Goal: Information Seeking & Learning: Learn about a topic

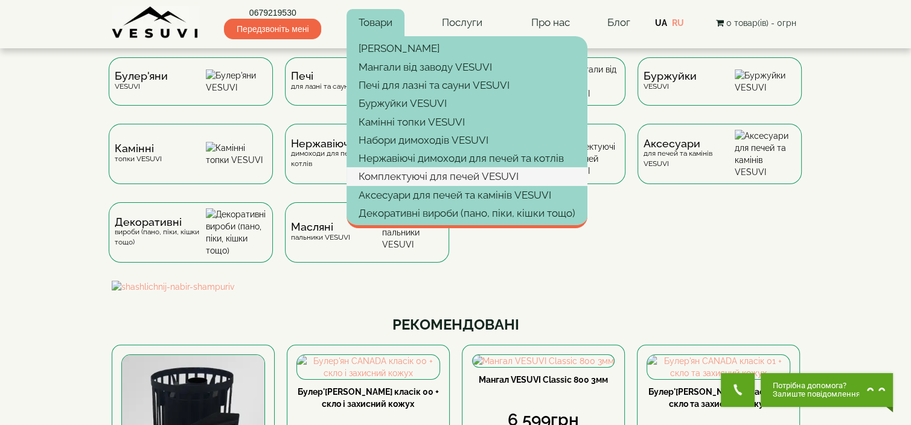
click at [464, 178] on link "Комплектуючі для печей VESUVI" at bounding box center [467, 176] width 241 height 18
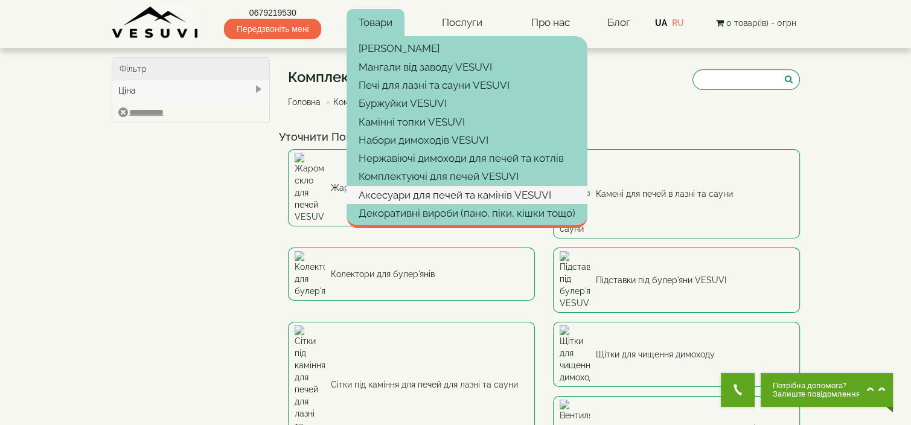
click at [422, 189] on link "Аксесуари для печей та камінів VESUVI" at bounding box center [467, 195] width 241 height 18
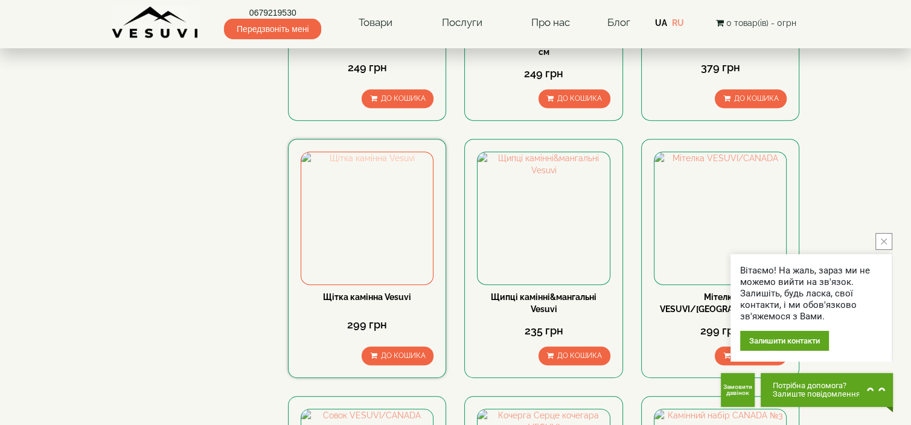
scroll to position [664, 0]
click at [382, 235] on img at bounding box center [367, 218] width 132 height 132
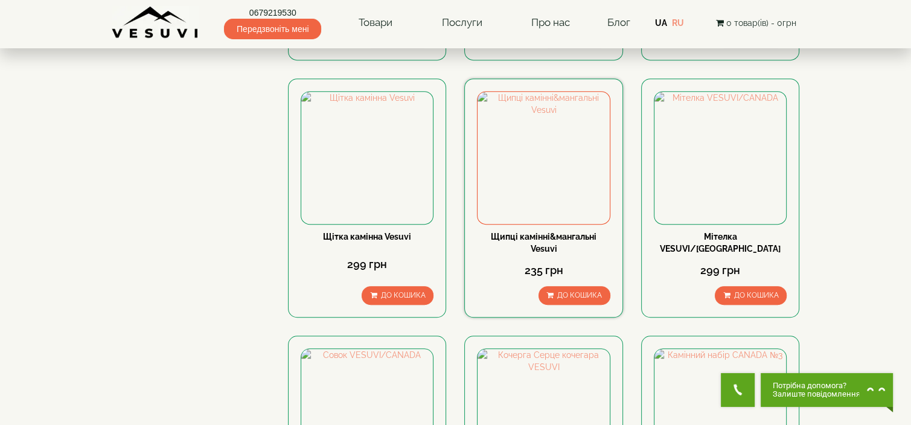
scroll to position [604, 0]
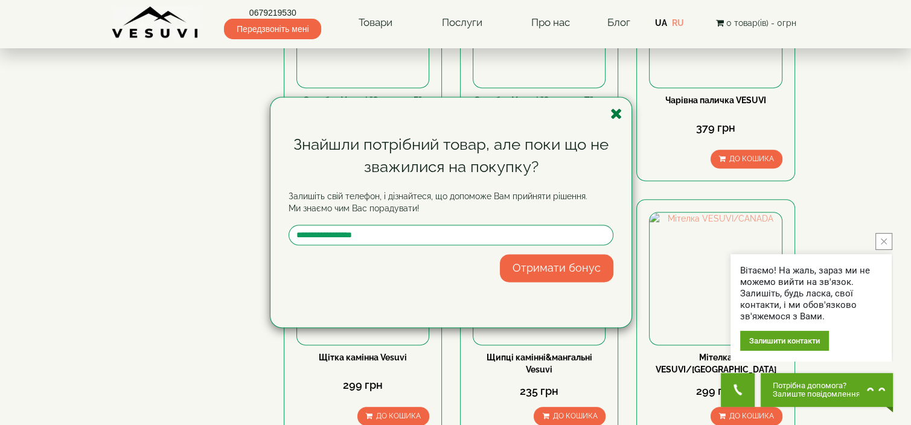
click at [618, 115] on icon "button" at bounding box center [617, 113] width 12 height 15
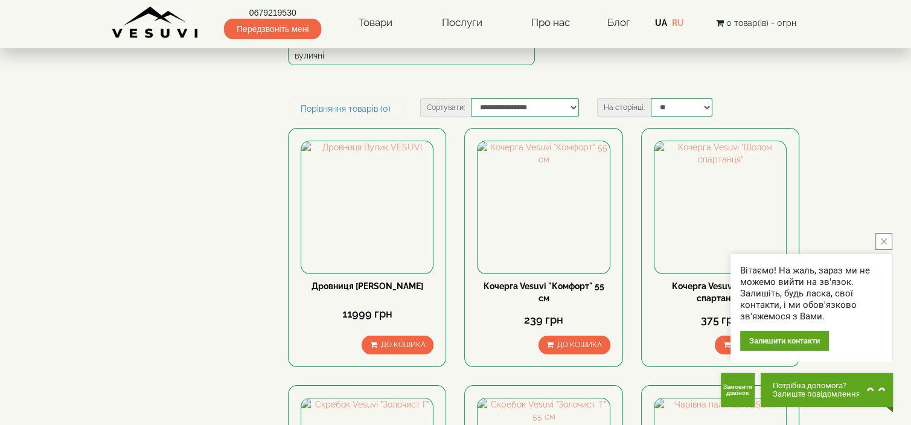
scroll to position [0, 0]
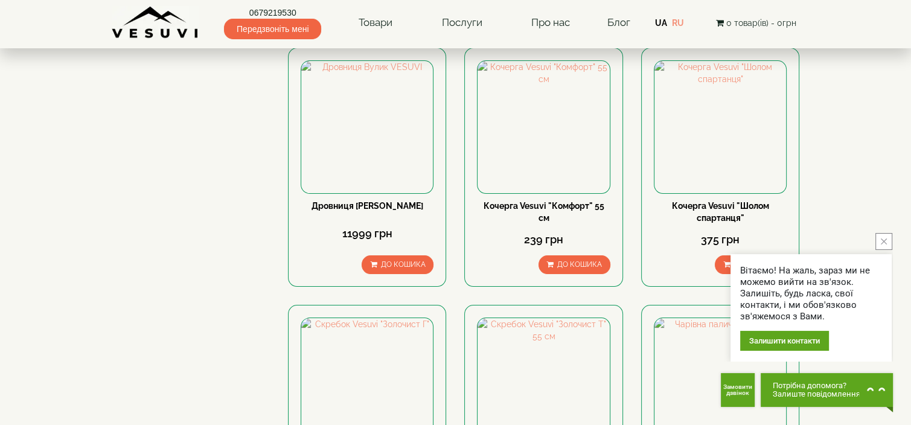
click at [887, 245] on button "close button" at bounding box center [884, 241] width 17 height 17
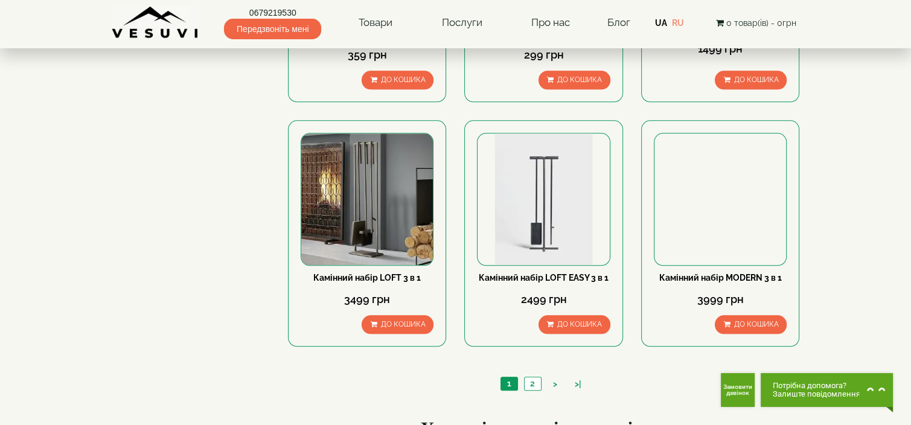
scroll to position [1208, 0]
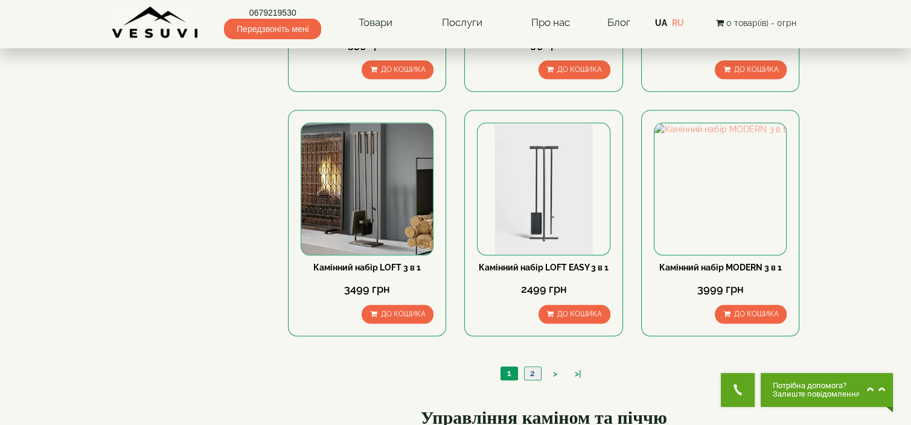
click at [529, 367] on link "2" at bounding box center [532, 373] width 17 height 13
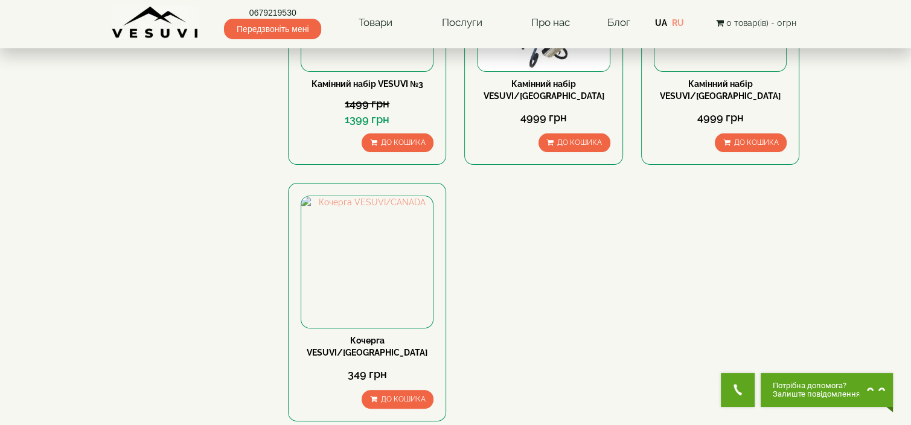
scroll to position [544, 0]
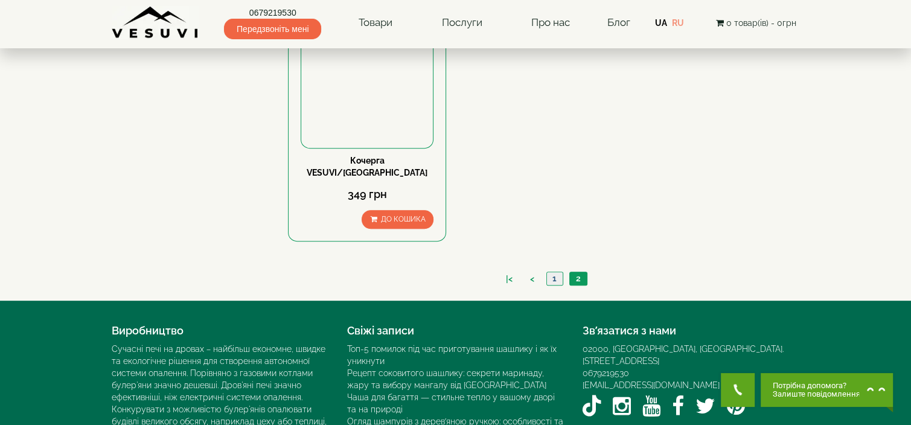
click at [552, 272] on link "1" at bounding box center [555, 278] width 16 height 13
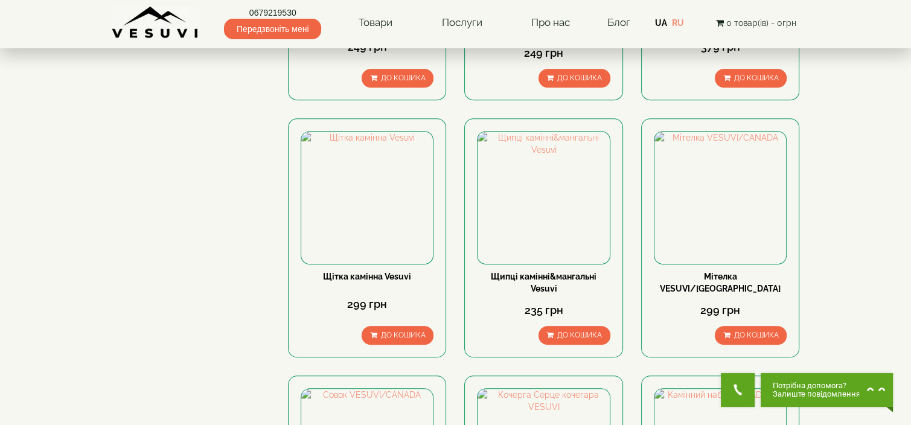
scroll to position [664, 0]
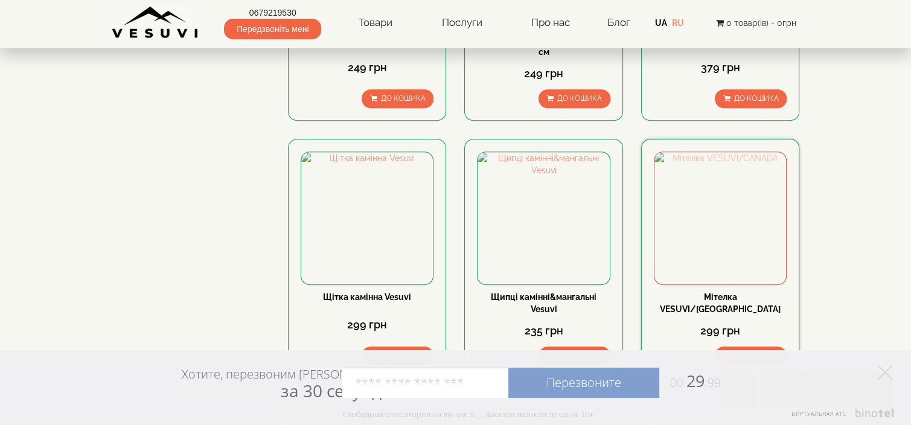
drag, startPoint x: 676, startPoint y: 209, endPoint x: 670, endPoint y: 209, distance: 6.6
click at [676, 209] on img at bounding box center [721, 218] width 132 height 132
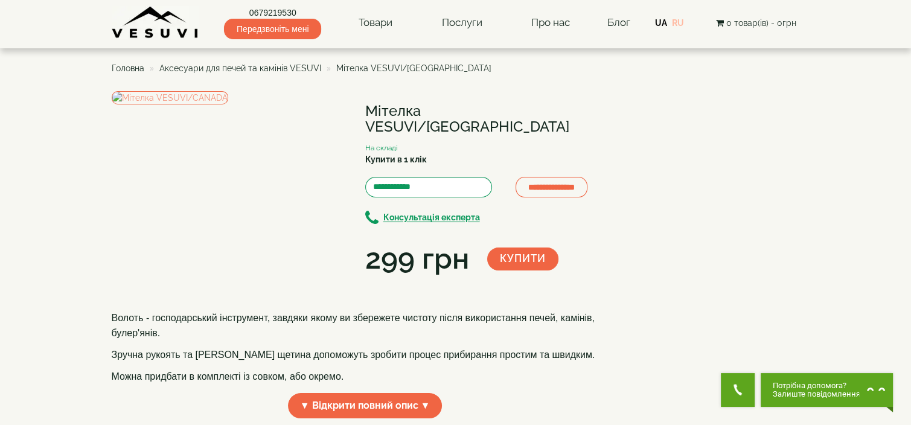
drag, startPoint x: 679, startPoint y: 19, endPoint x: 657, endPoint y: 142, distance: 125.2
click at [679, 19] on link "RU" at bounding box center [678, 23] width 12 height 10
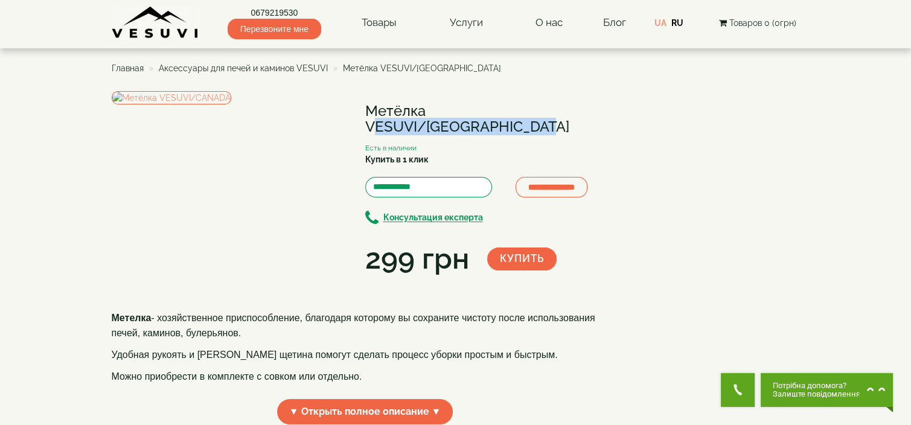
drag, startPoint x: 368, startPoint y: 111, endPoint x: 551, endPoint y: 111, distance: 183.6
click at [551, 111] on h1 "Метёлка VESUVI/[GEOGRAPHIC_DATA]" at bounding box center [492, 119] width 254 height 32
copy h1 "Метёлка VESUVI/[GEOGRAPHIC_DATA]"
click at [615, 71] on ul "Главная Аксессуары для печей и каминов VESUVI Метёлка VESUVI/CANADA" at bounding box center [456, 68] width 689 height 22
click at [260, 67] on span "Аксессуары для печей и каминов VESUVI" at bounding box center [243, 68] width 169 height 10
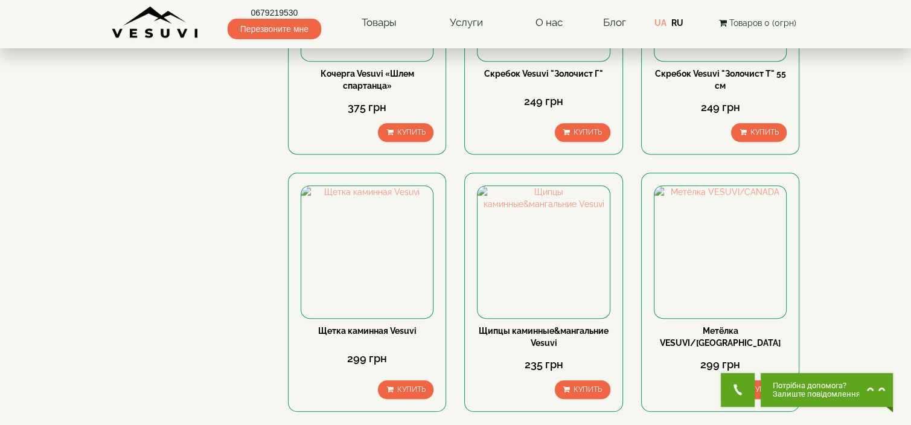
scroll to position [664, 0]
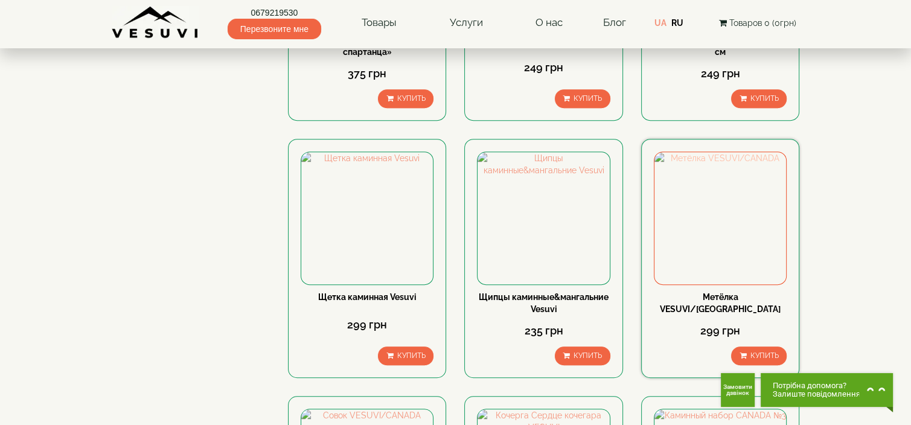
click at [763, 193] on img at bounding box center [721, 218] width 132 height 132
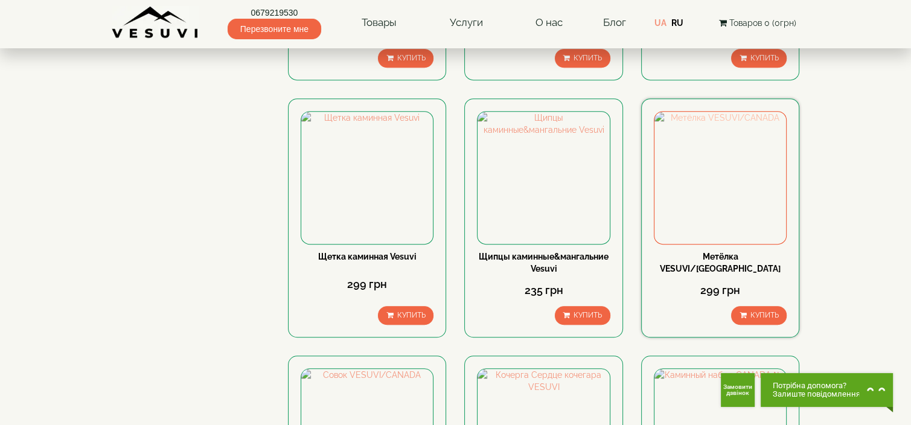
scroll to position [785, 0]
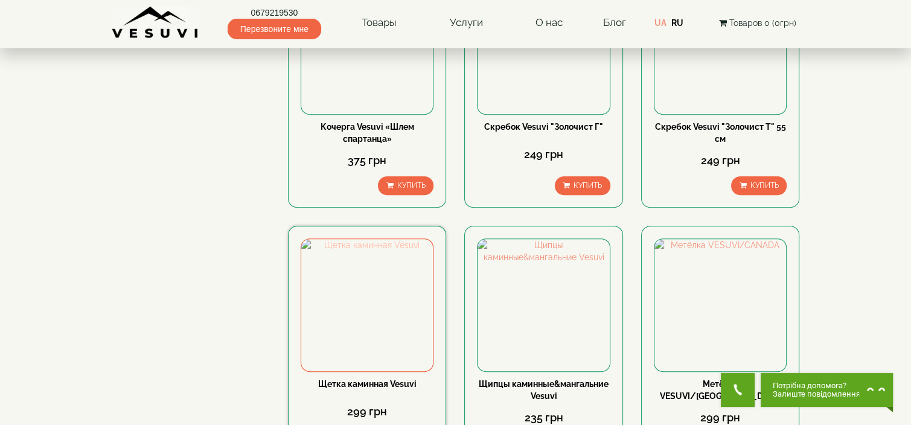
scroll to position [604, 0]
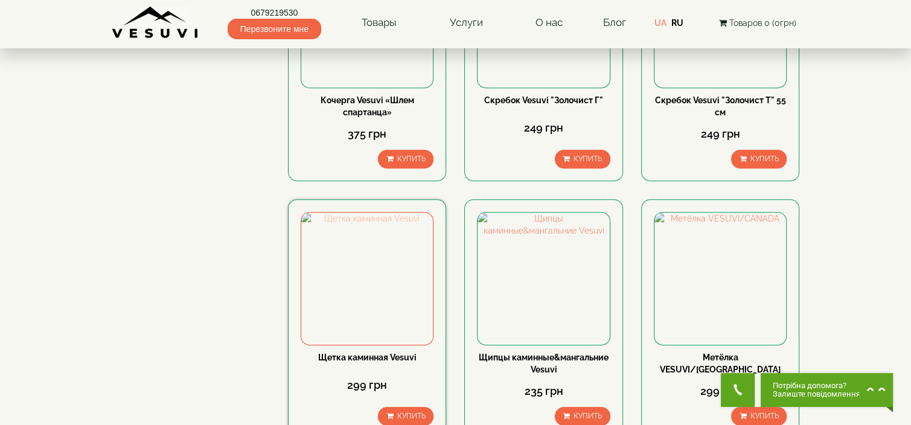
click at [376, 255] on img at bounding box center [367, 279] width 132 height 132
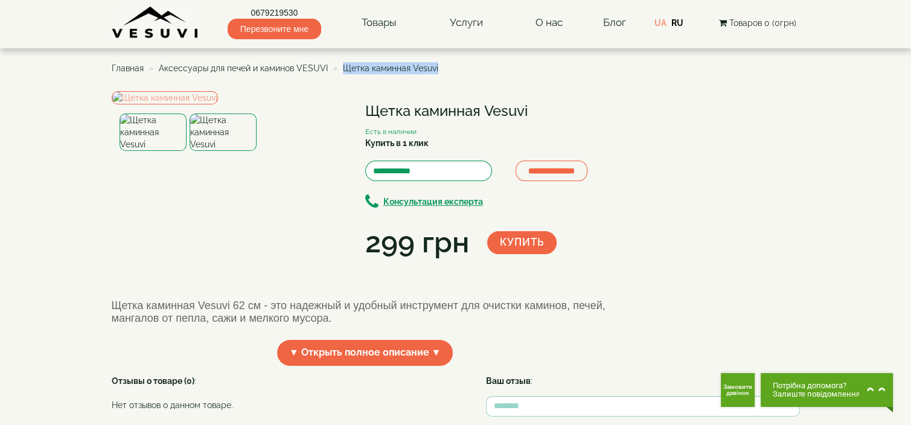
drag, startPoint x: 341, startPoint y: 71, endPoint x: 447, endPoint y: 67, distance: 106.4
click at [449, 67] on ul "Главная Аксессуары для печей и каминов VESUVI Щетка каминная Vesuvi" at bounding box center [456, 68] width 689 height 22
copy span "Щетка каминная Vesuvi"
click at [269, 65] on span "Аксессуары для печей и каминов VESUVI" at bounding box center [243, 68] width 169 height 10
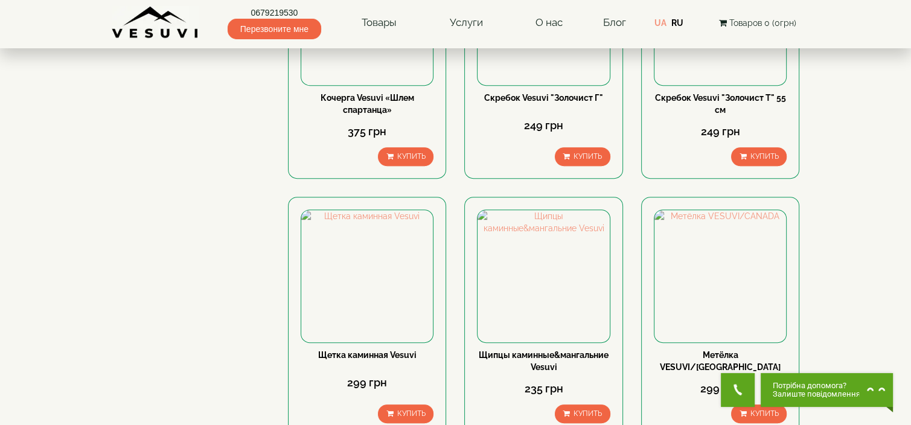
scroll to position [664, 0]
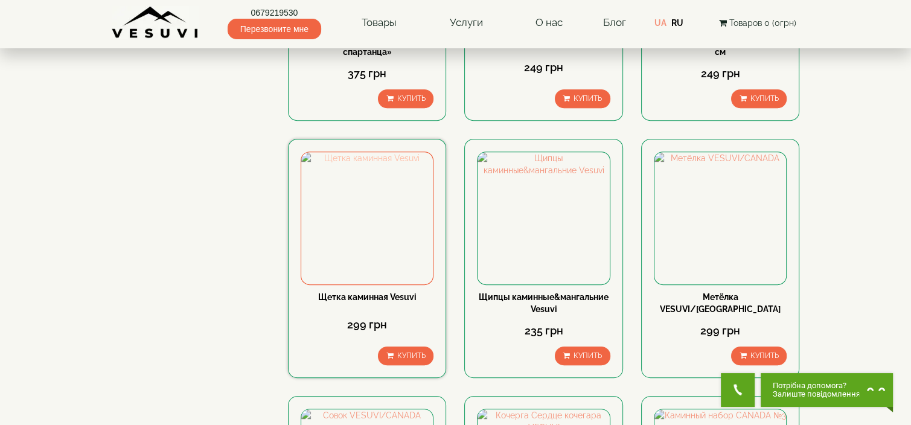
click at [396, 203] on img at bounding box center [367, 218] width 132 height 132
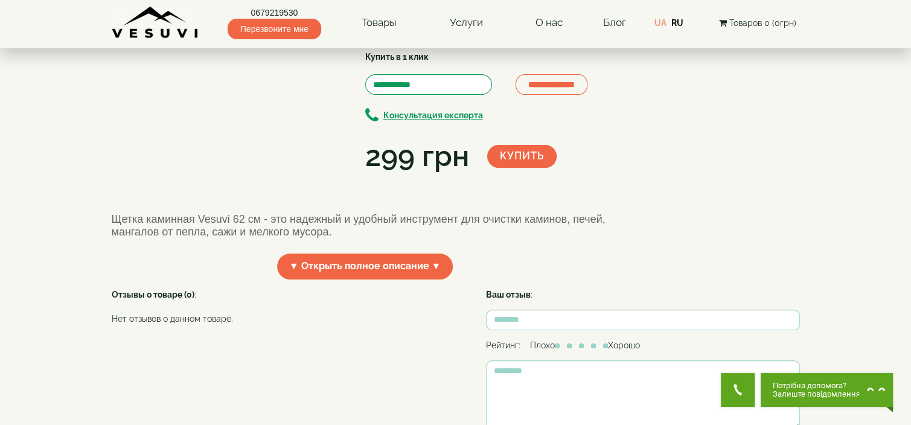
scroll to position [181, 0]
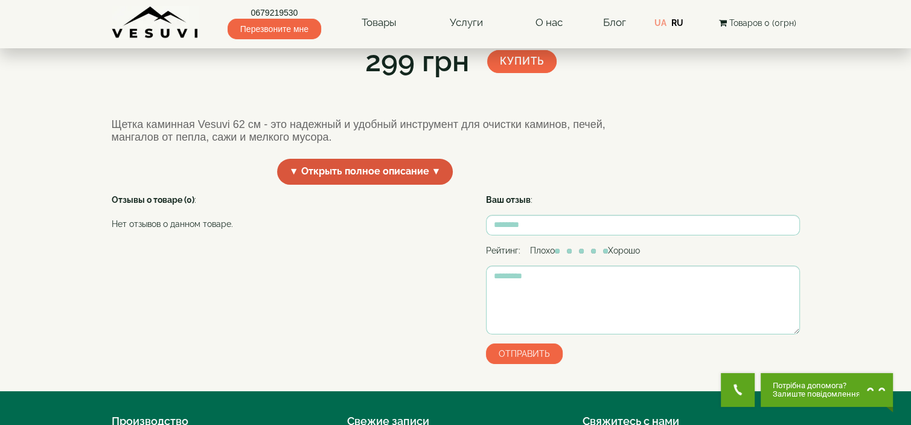
click at [332, 185] on span "▼ Открыть полное описание ▼" at bounding box center [365, 172] width 176 height 26
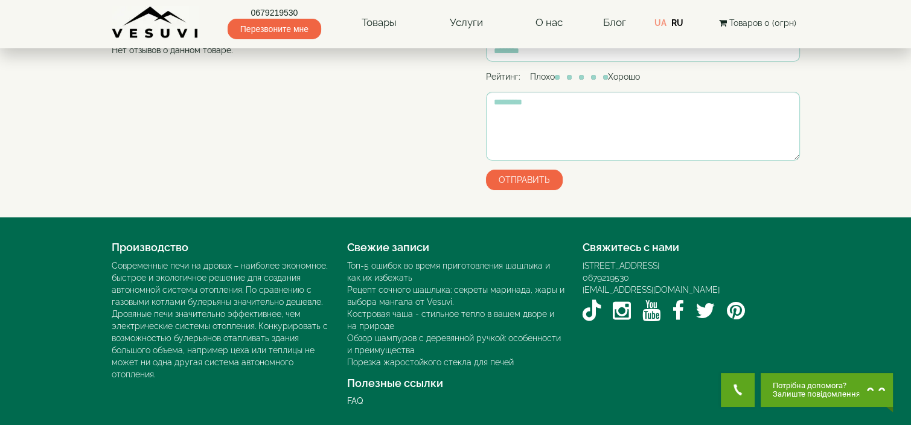
scroll to position [114, 0]
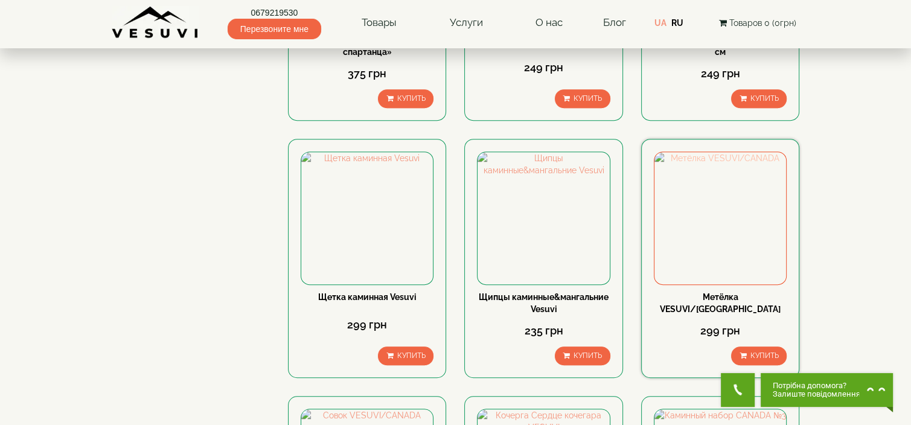
click at [715, 197] on img at bounding box center [721, 218] width 132 height 132
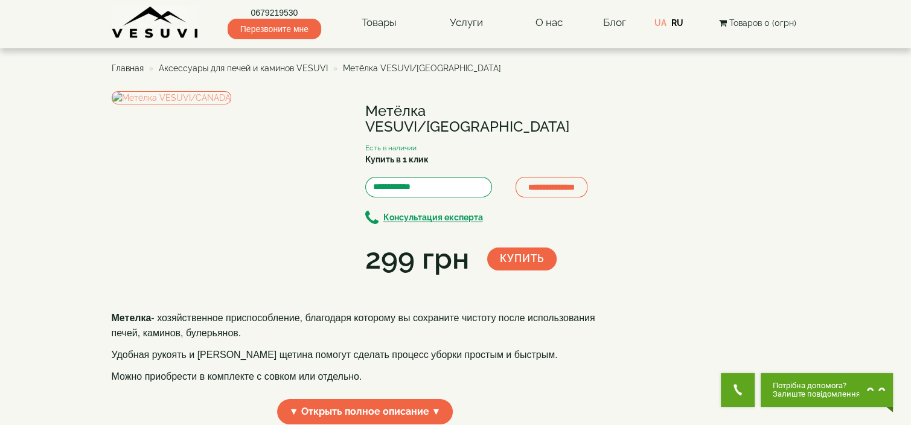
click at [681, 18] on link "RU" at bounding box center [678, 23] width 12 height 10
drag, startPoint x: 340, startPoint y: 65, endPoint x: 467, endPoint y: 65, distance: 126.8
click at [467, 65] on ul "Главная Аксессуары для печей и каминов VESUVI Метёлка VESUVI/CANADA" at bounding box center [456, 68] width 689 height 22
copy span "Метёлка VESUVI/[GEOGRAPHIC_DATA]"
click at [266, 69] on span "Аксессуары для печей и каминов VESUVI" at bounding box center [243, 68] width 169 height 10
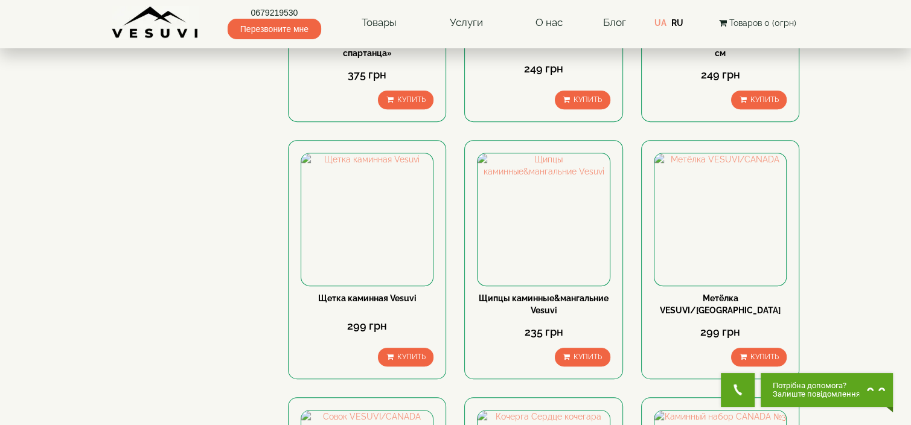
scroll to position [664, 0]
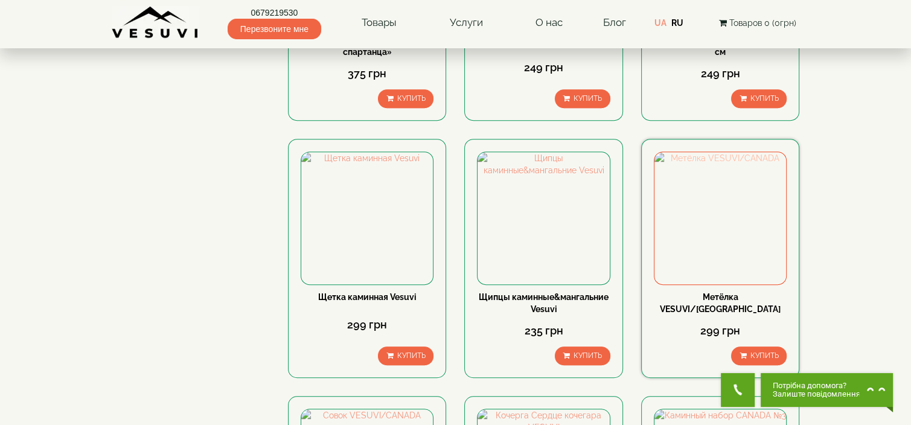
click at [732, 181] on img at bounding box center [721, 218] width 132 height 132
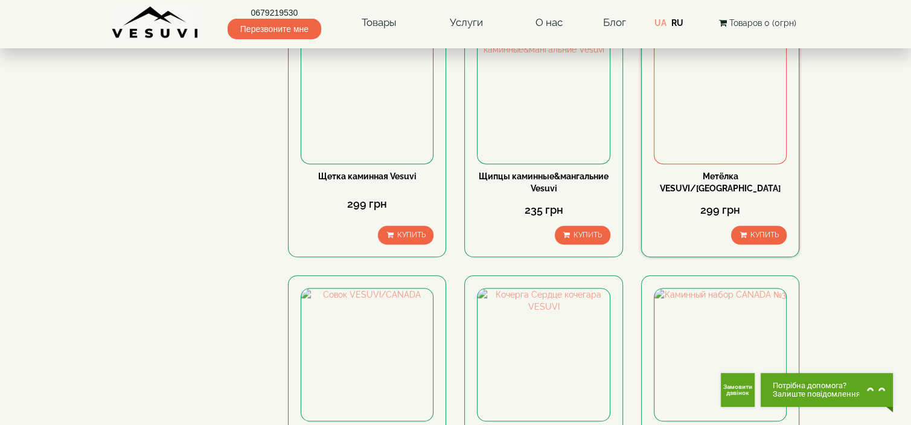
scroll to position [816, 0]
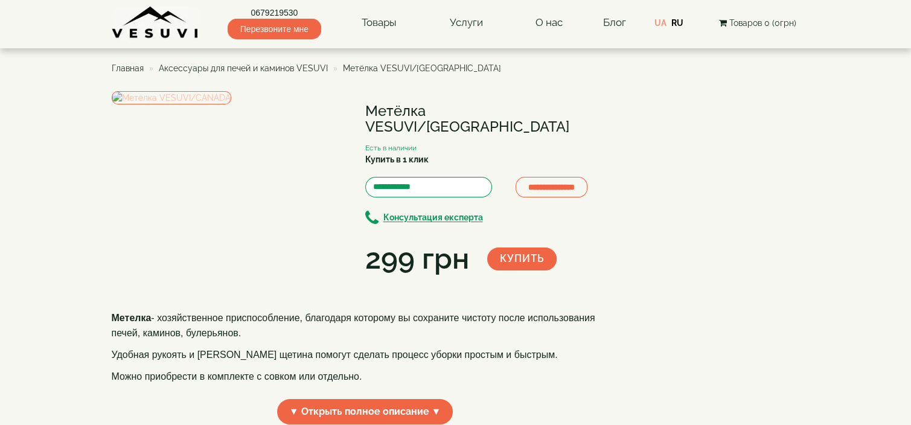
click at [231, 104] on img at bounding box center [172, 97] width 120 height 13
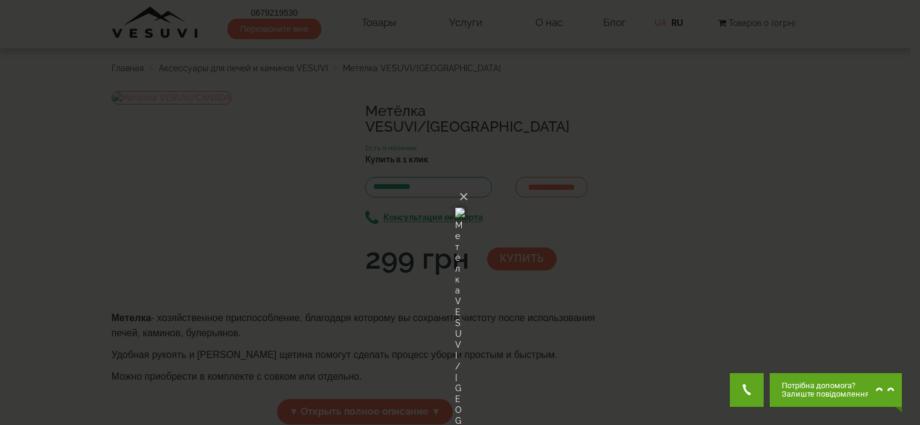
click at [650, 217] on div "× Метёлка VESUVI/[GEOGRAPHIC_DATA] Loading..." at bounding box center [460, 212] width 920 height 425
